Goal: Task Accomplishment & Management: Use online tool/utility

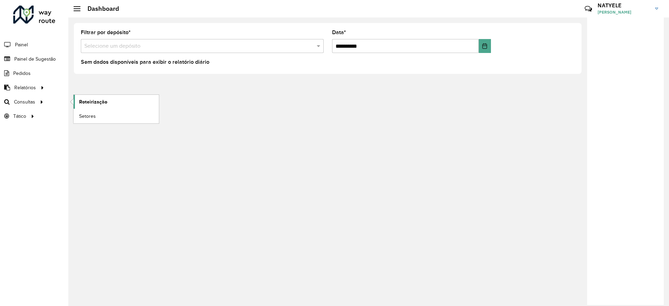
click at [99, 97] on link "Roteirização" at bounding box center [116, 102] width 85 height 14
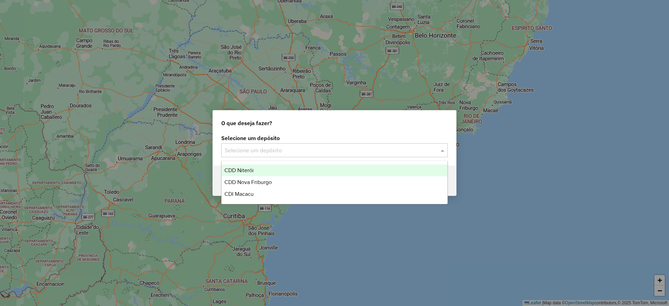
click at [391, 153] on input "text" at bounding box center [328, 150] width 206 height 8
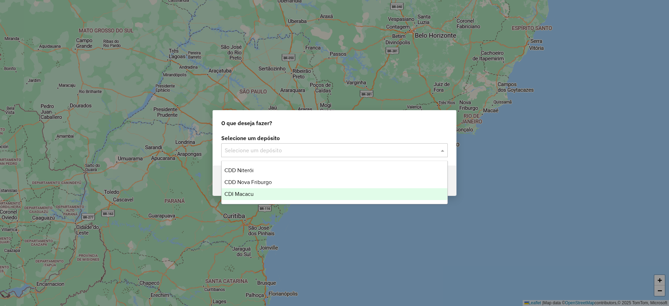
click at [308, 188] on div "CDI Macacu" at bounding box center [335, 194] width 226 height 12
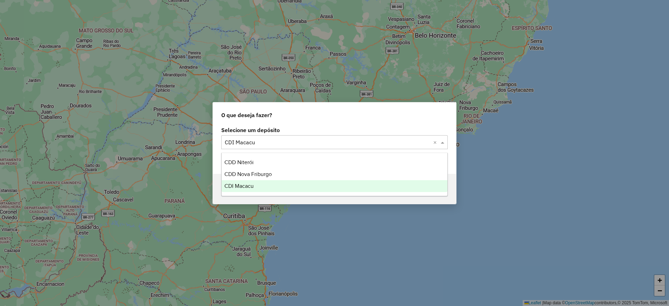
click at [303, 141] on input "text" at bounding box center [328, 142] width 206 height 8
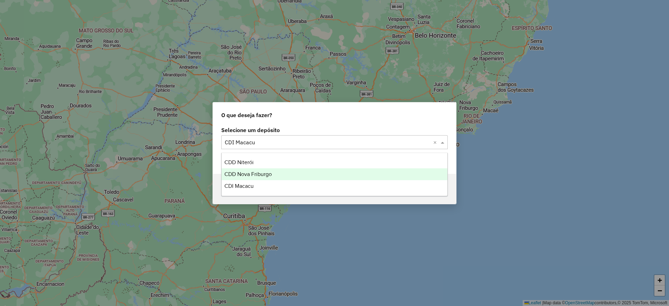
click at [275, 173] on div "CDD Nova Friburgo" at bounding box center [335, 174] width 226 height 12
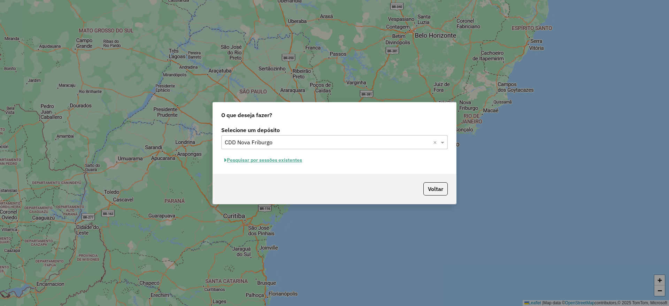
click at [265, 157] on button "Pesquisar por sessões existentes" at bounding box center [263, 160] width 84 height 11
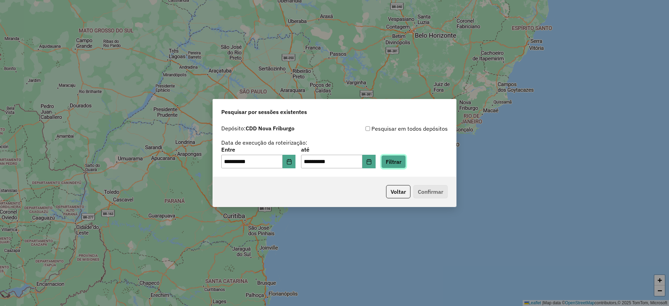
click at [406, 161] on button "Filtrar" at bounding box center [393, 161] width 25 height 13
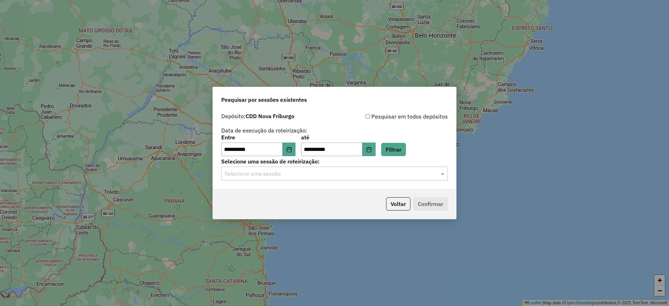
click at [320, 172] on input "text" at bounding box center [328, 174] width 206 height 8
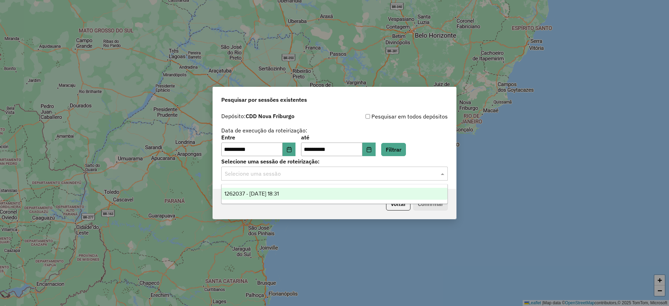
click at [314, 194] on div "1262037 - 09/09/2025 18:31" at bounding box center [335, 194] width 226 height 12
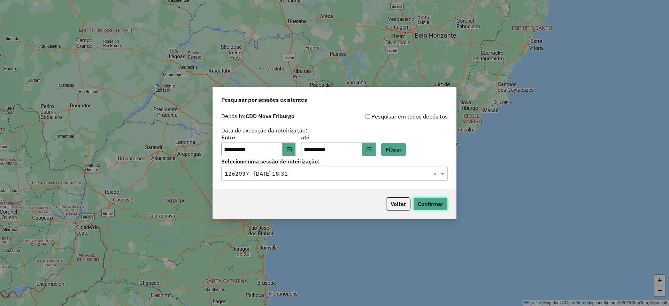
click at [446, 206] on button "Confirmar" at bounding box center [431, 203] width 35 height 13
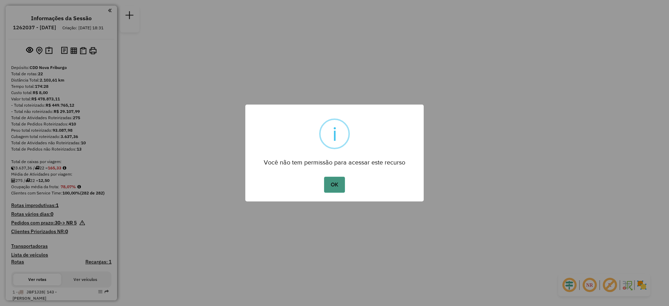
click at [336, 188] on button "OK" at bounding box center [334, 185] width 21 height 16
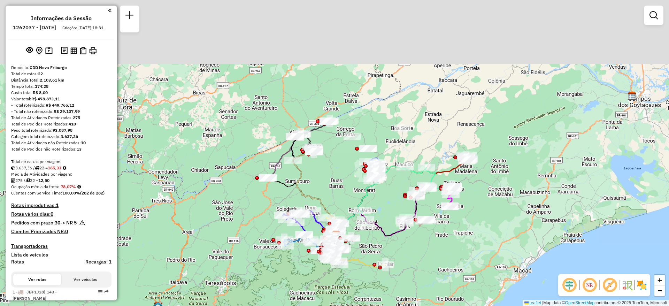
drag, startPoint x: 323, startPoint y: 111, endPoint x: 325, endPoint y: 198, distance: 87.5
click at [325, 198] on div "Janela de atendimento Grade de atendimento Capacidade Transportadoras Veículos …" at bounding box center [334, 153] width 669 height 306
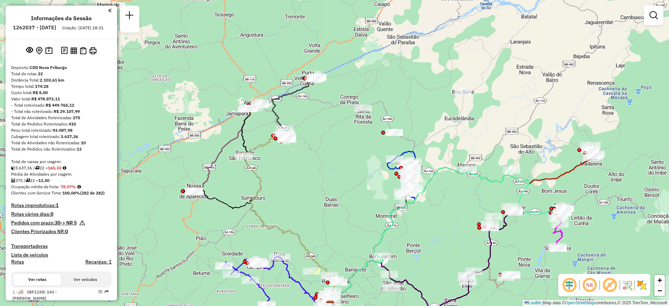
drag, startPoint x: 340, startPoint y: 130, endPoint x: 326, endPoint y: 169, distance: 41.3
click at [326, 169] on div "Janela de atendimento Grade de atendimento Capacidade Transportadoras Veículos …" at bounding box center [334, 153] width 669 height 306
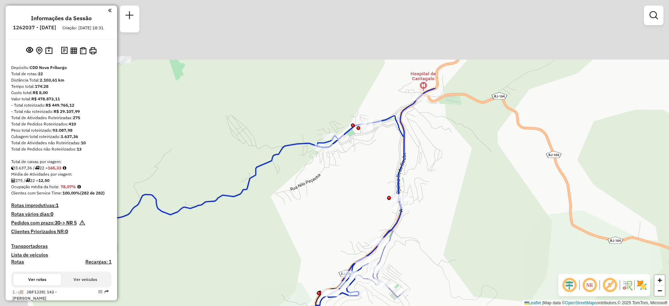
drag, startPoint x: 373, startPoint y: 108, endPoint x: 456, endPoint y: 227, distance: 144.8
click at [456, 227] on div "Janela de atendimento Grade de atendimento Capacidade Transportadoras Veículos …" at bounding box center [334, 153] width 669 height 306
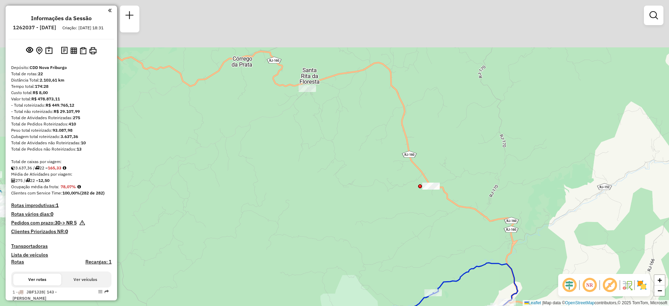
drag, startPoint x: 259, startPoint y: 110, endPoint x: 400, endPoint y: 231, distance: 186.0
click at [400, 231] on div "Janela de atendimento Grade de atendimento Capacidade Transportadoras Veículos …" at bounding box center [334, 153] width 669 height 306
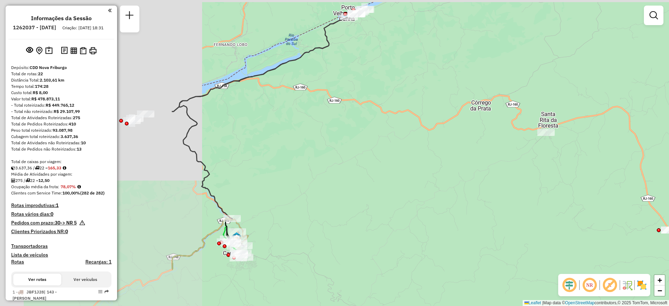
drag, startPoint x: 231, startPoint y: 149, endPoint x: 470, endPoint y: 192, distance: 242.8
click at [470, 192] on div "Janela de atendimento Grade de atendimento Capacidade Transportadoras Veículos …" at bounding box center [334, 153] width 669 height 306
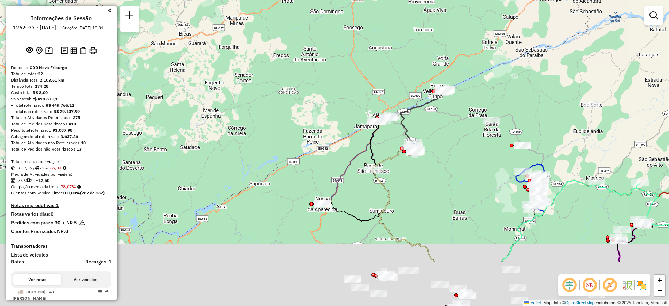
drag, startPoint x: 477, startPoint y: 259, endPoint x: 438, endPoint y: 77, distance: 185.7
click at [440, 82] on div "Janela de atendimento Grade de atendimento Capacidade Transportadoras Veículos …" at bounding box center [334, 153] width 669 height 306
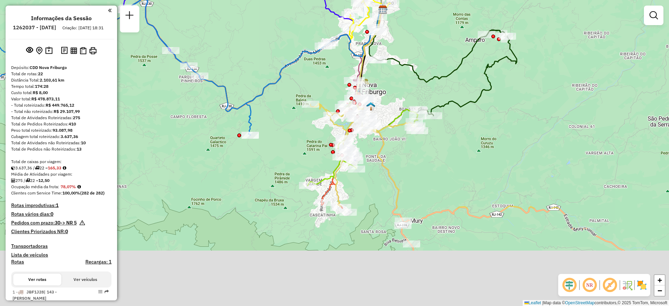
drag, startPoint x: 545, startPoint y: 259, endPoint x: 553, endPoint y: 127, distance: 132.0
click at [553, 129] on div "Janela de atendimento Grade de atendimento Capacidade Transportadoras Veículos …" at bounding box center [334, 153] width 669 height 306
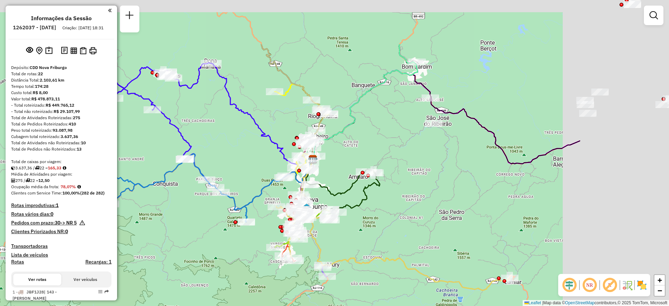
drag, startPoint x: 582, startPoint y: 141, endPoint x: 408, endPoint y: 271, distance: 217.4
click at [408, 271] on div "Janela de atendimento Grade de atendimento Capacidade Transportadoras Veículos …" at bounding box center [334, 153] width 669 height 306
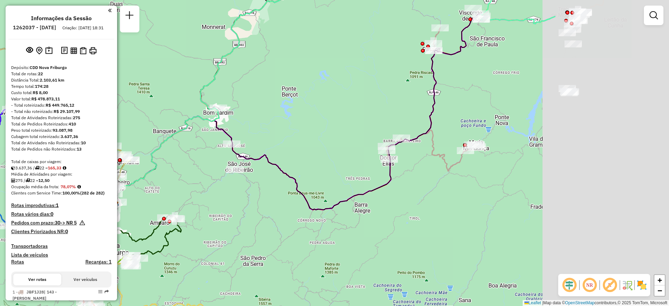
drag, startPoint x: 574, startPoint y: 101, endPoint x: 387, endPoint y: 102, distance: 187.2
click at [387, 102] on div "Janela de atendimento Grade de atendimento Capacidade Transportadoras Veículos …" at bounding box center [334, 153] width 669 height 306
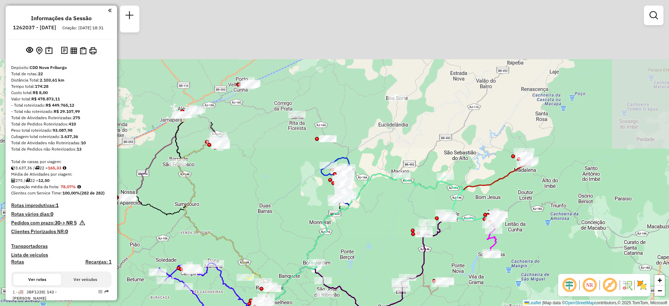
drag, startPoint x: 494, startPoint y: 82, endPoint x: 468, endPoint y: 236, distance: 156.4
click at [468, 236] on div "Janela de atendimento Grade de atendimento Capacidade Transportadoras Veículos …" at bounding box center [334, 153] width 669 height 306
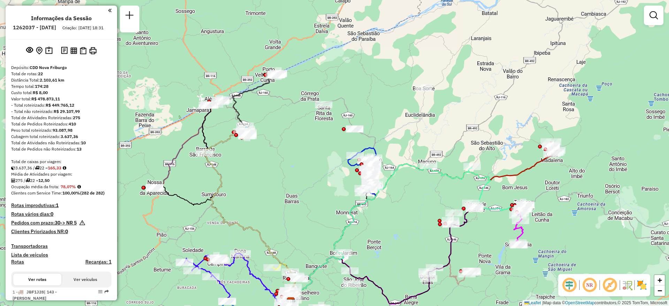
drag, startPoint x: 450, startPoint y: 119, endPoint x: 478, endPoint y: 108, distance: 29.4
click at [478, 108] on div "Janela de atendimento Grade de atendimento Capacidade Transportadoras Veículos …" at bounding box center [334, 153] width 669 height 306
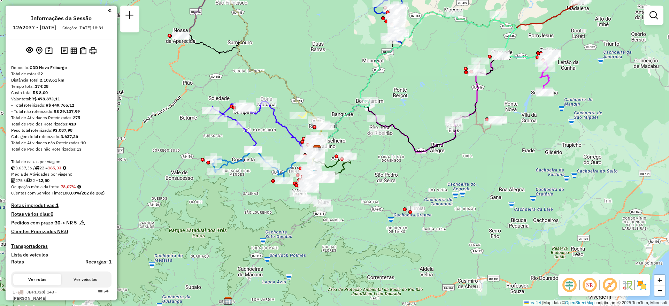
drag, startPoint x: 408, startPoint y: 267, endPoint x: 434, endPoint y: 117, distance: 152.8
click at [434, 117] on div "Janela de atendimento Grade de atendimento Capacidade Transportadoras Veículos …" at bounding box center [334, 153] width 669 height 306
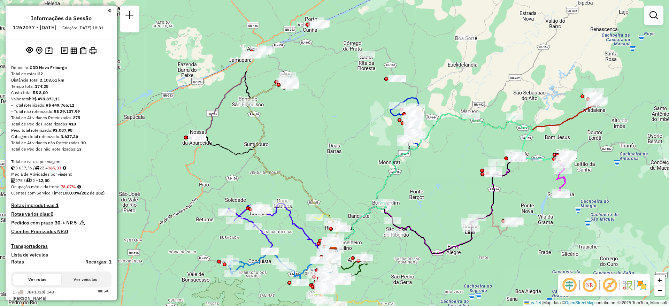
drag, startPoint x: 433, startPoint y: 82, endPoint x: 449, endPoint y: 184, distance: 103.1
click at [449, 184] on div "Janela de atendimento Grade de atendimento Capacidade Transportadoras Veículos …" at bounding box center [334, 153] width 669 height 306
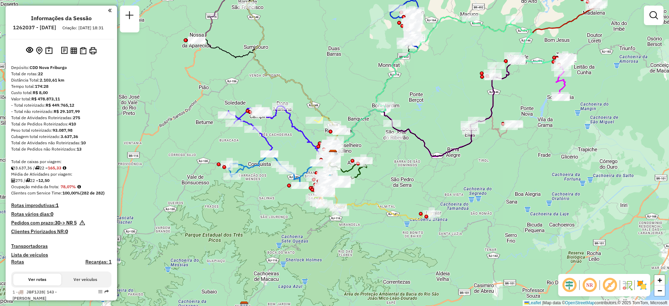
drag, startPoint x: 451, startPoint y: 219, endPoint x: 445, endPoint y: 107, distance: 112.1
click at [447, 111] on div "Janela de atendimento Grade de atendimento Capacidade Transportadoras Veículos …" at bounding box center [334, 153] width 669 height 306
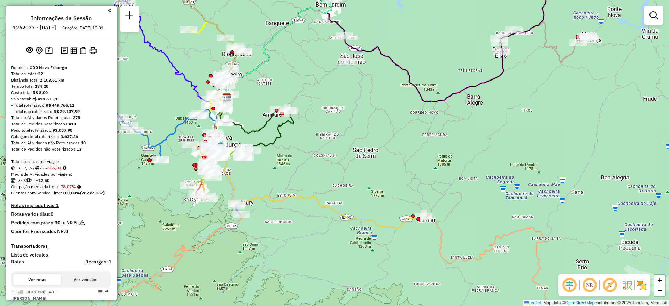
click at [589, 286] on em at bounding box center [590, 285] width 17 height 17
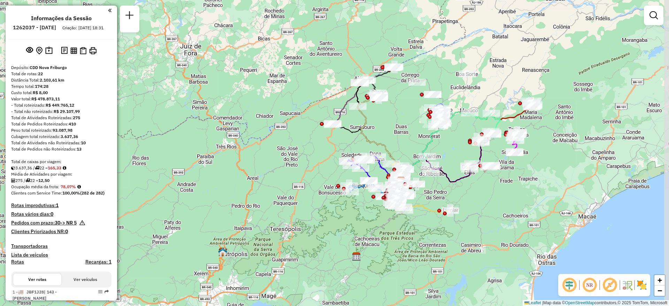
drag, startPoint x: 517, startPoint y: 135, endPoint x: 428, endPoint y: 134, distance: 88.9
click at [428, 134] on icon at bounding box center [423, 151] width 44 height 58
click at [586, 284] on em at bounding box center [590, 285] width 17 height 17
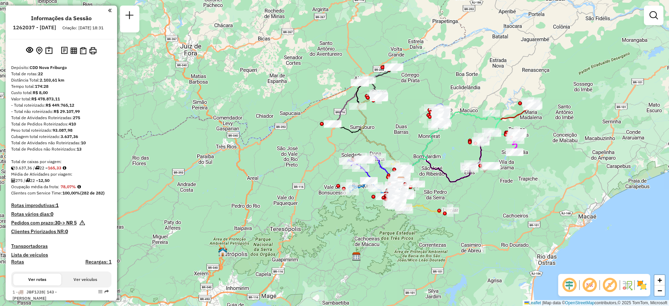
click at [586, 284] on em at bounding box center [590, 285] width 17 height 17
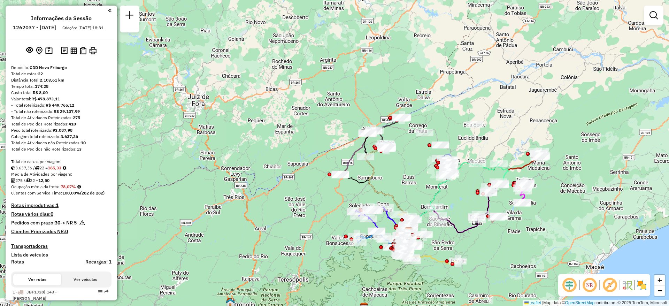
drag, startPoint x: 476, startPoint y: 191, endPoint x: 484, endPoint y: 242, distance: 51.1
click at [484, 242] on div "Janela de atendimento Grade de atendimento Capacidade Transportadoras Veículos …" at bounding box center [334, 153] width 669 height 306
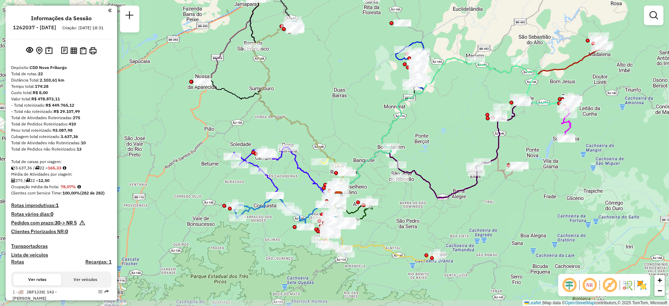
drag, startPoint x: 492, startPoint y: 182, endPoint x: 465, endPoint y: 114, distance: 72.3
click at [465, 114] on div "Janela de atendimento Grade de atendimento Capacidade Transportadoras Veículos …" at bounding box center [334, 153] width 669 height 306
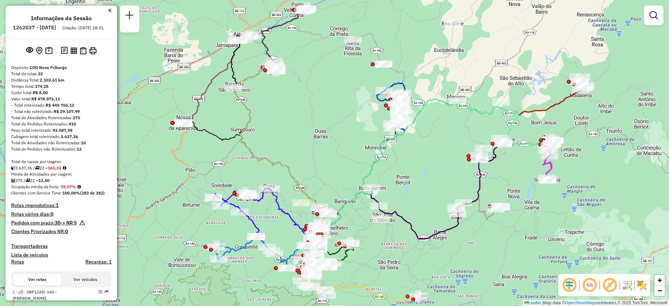
drag, startPoint x: 464, startPoint y: 119, endPoint x: 445, endPoint y: 160, distance: 45.2
click at [445, 160] on div "Janela de atendimento Grade de atendimento Capacidade Transportadoras Veículos …" at bounding box center [334, 153] width 669 height 306
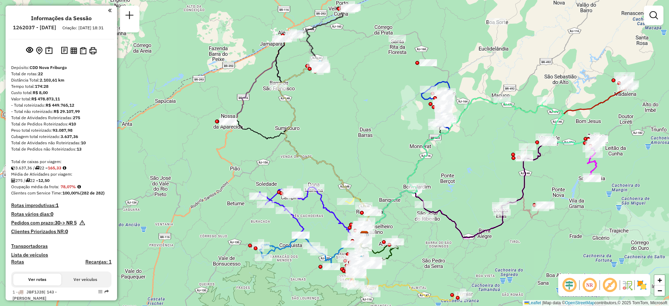
drag, startPoint x: 444, startPoint y: 144, endPoint x: 488, endPoint y: 143, distance: 44.6
click at [488, 143] on div "Janela de atendimento Grade de atendimento Capacidade Transportadoras Veículos …" at bounding box center [334, 153] width 669 height 306
click at [590, 286] on em at bounding box center [590, 285] width 17 height 17
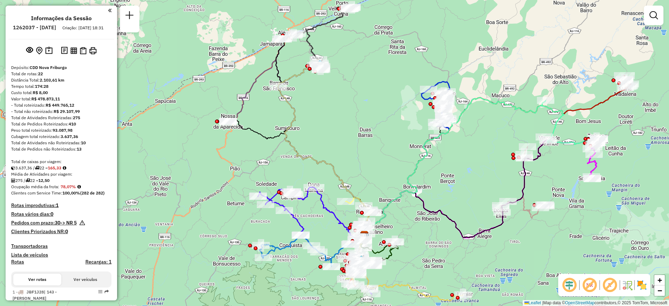
click at [590, 286] on em at bounding box center [590, 285] width 17 height 17
